Goal: Information Seeking & Learning: Learn about a topic

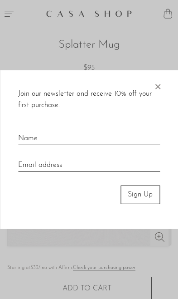
click at [156, 87] on span "×" at bounding box center [157, 84] width 9 height 29
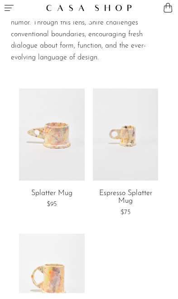
scroll to position [143, 0]
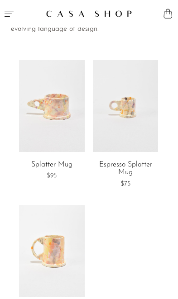
click at [47, 115] on link at bounding box center [52, 106] width 66 height 92
